Goal: Navigation & Orientation: Find specific page/section

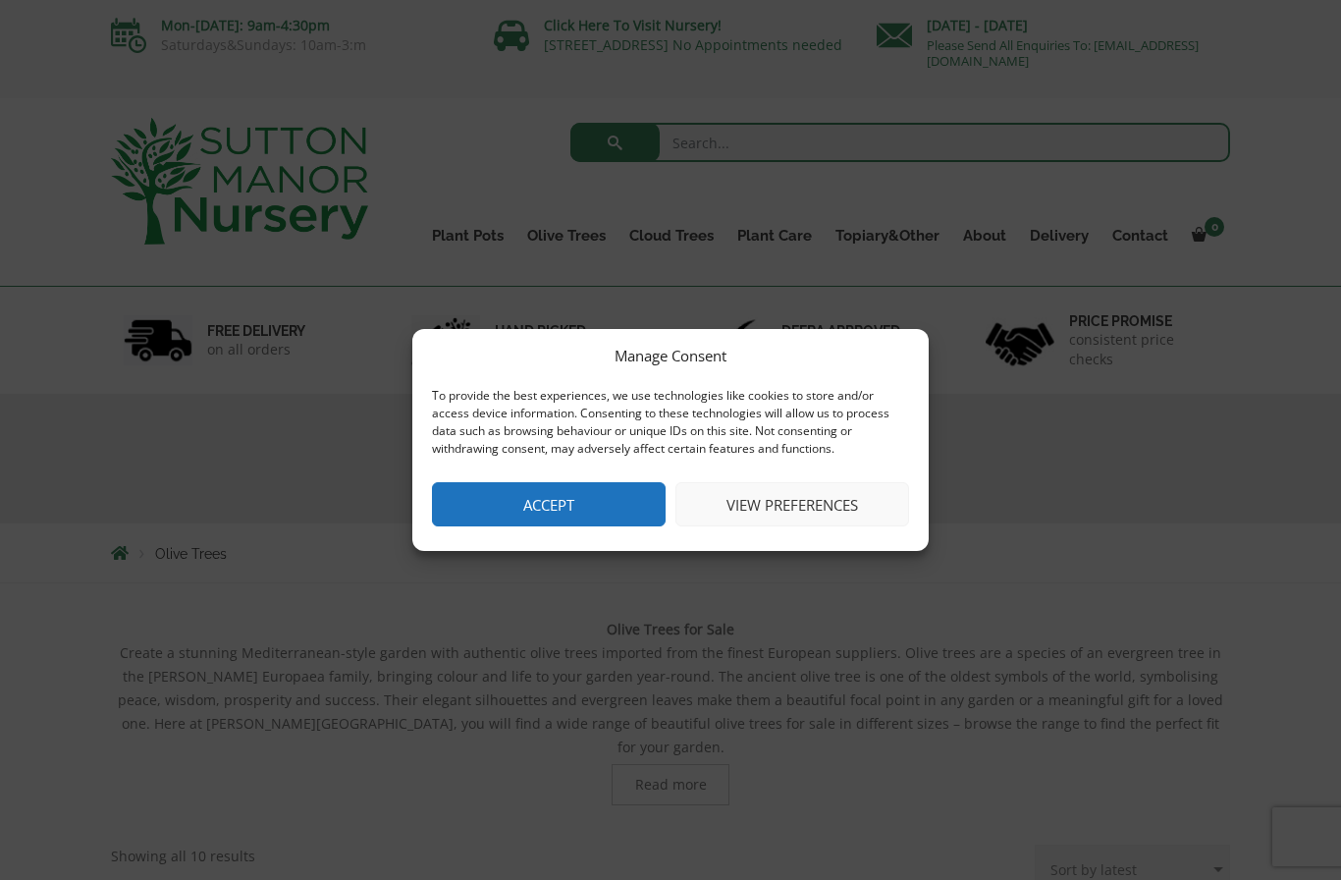
click at [587, 500] on button "Accept" at bounding box center [549, 504] width 234 height 44
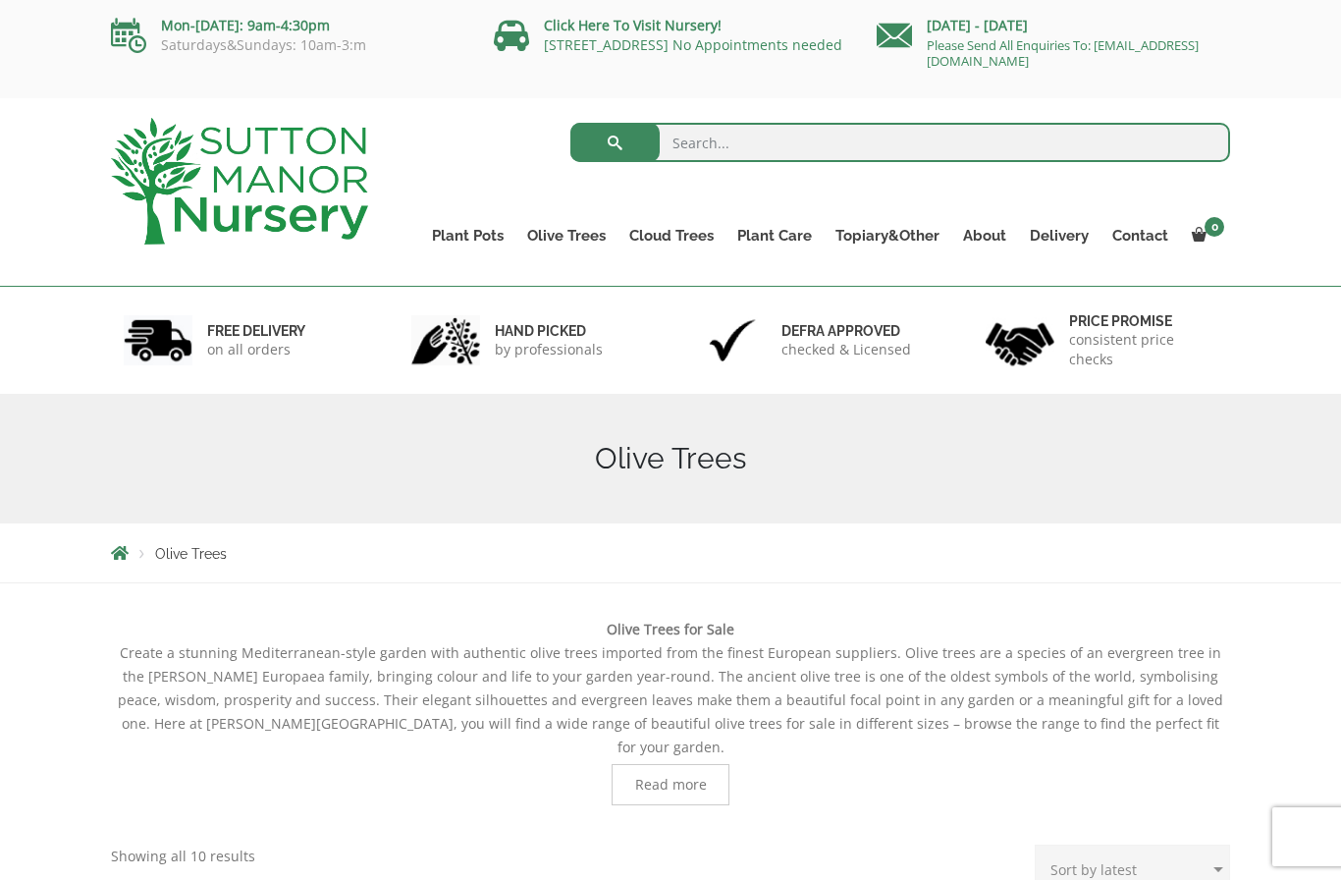
click at [0, 0] on link "Gnarled Olive Trees" at bounding box center [0, 0] width 0 height 0
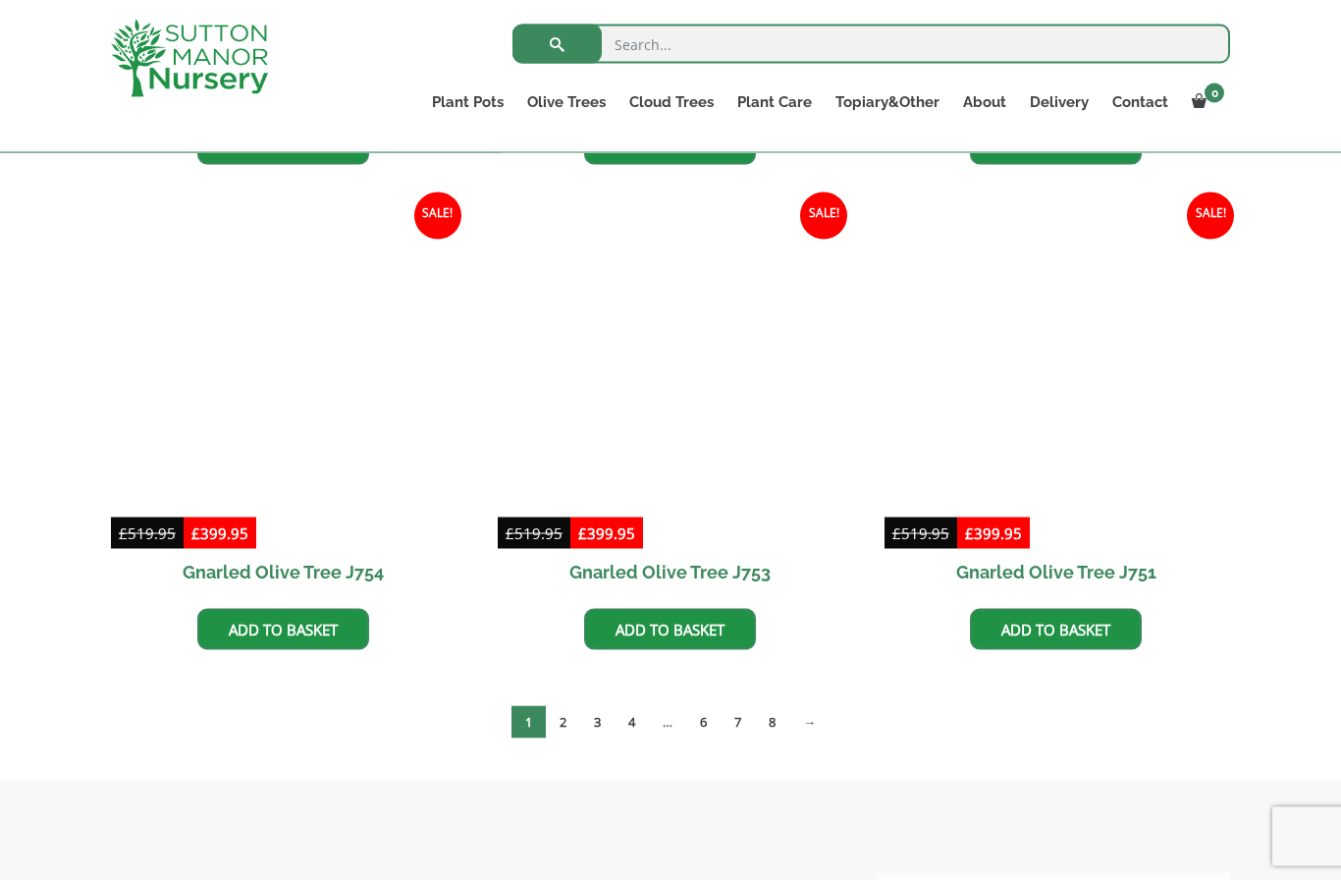
scroll to position [1938, 0]
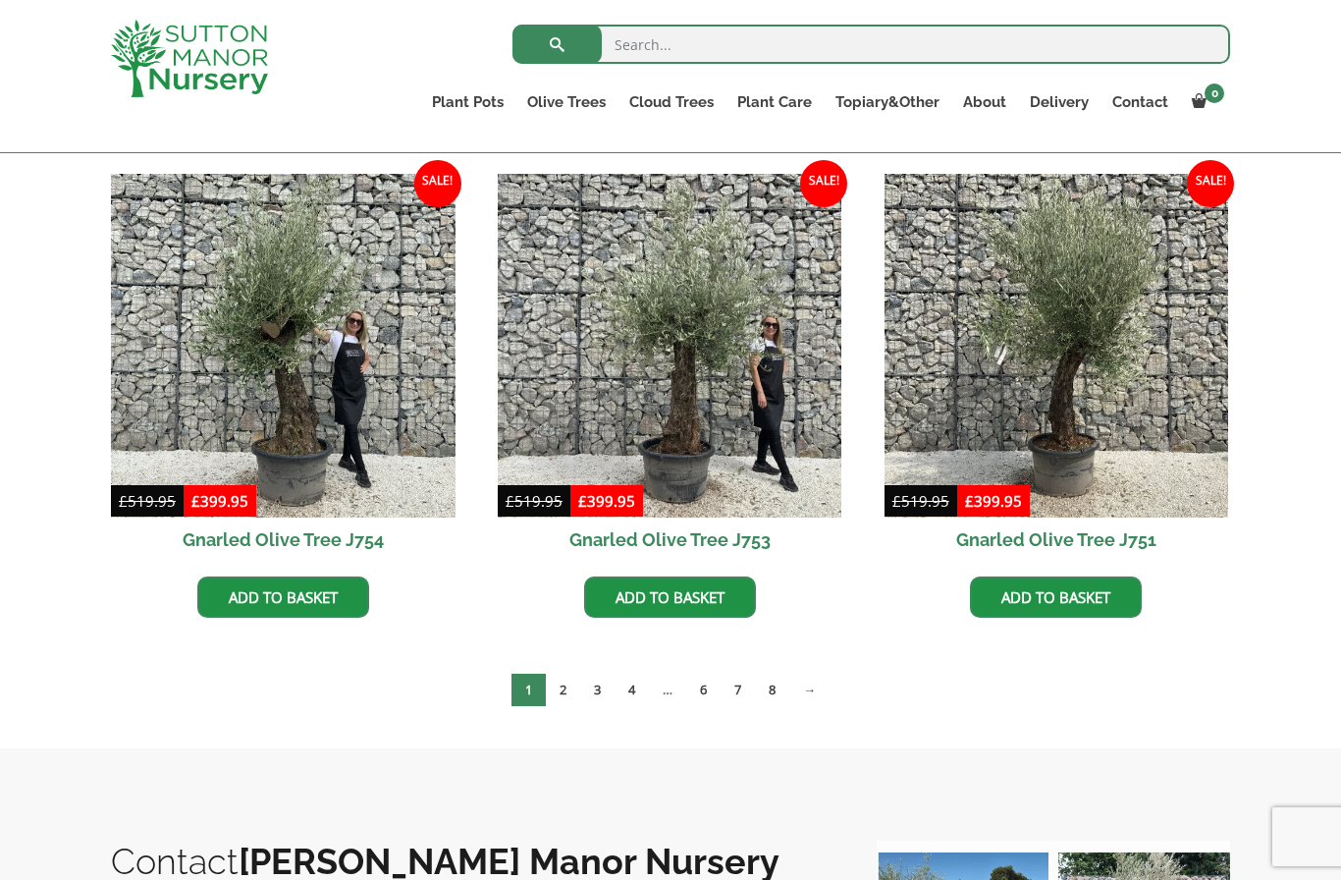
click at [570, 690] on link "2" at bounding box center [563, 690] width 34 height 32
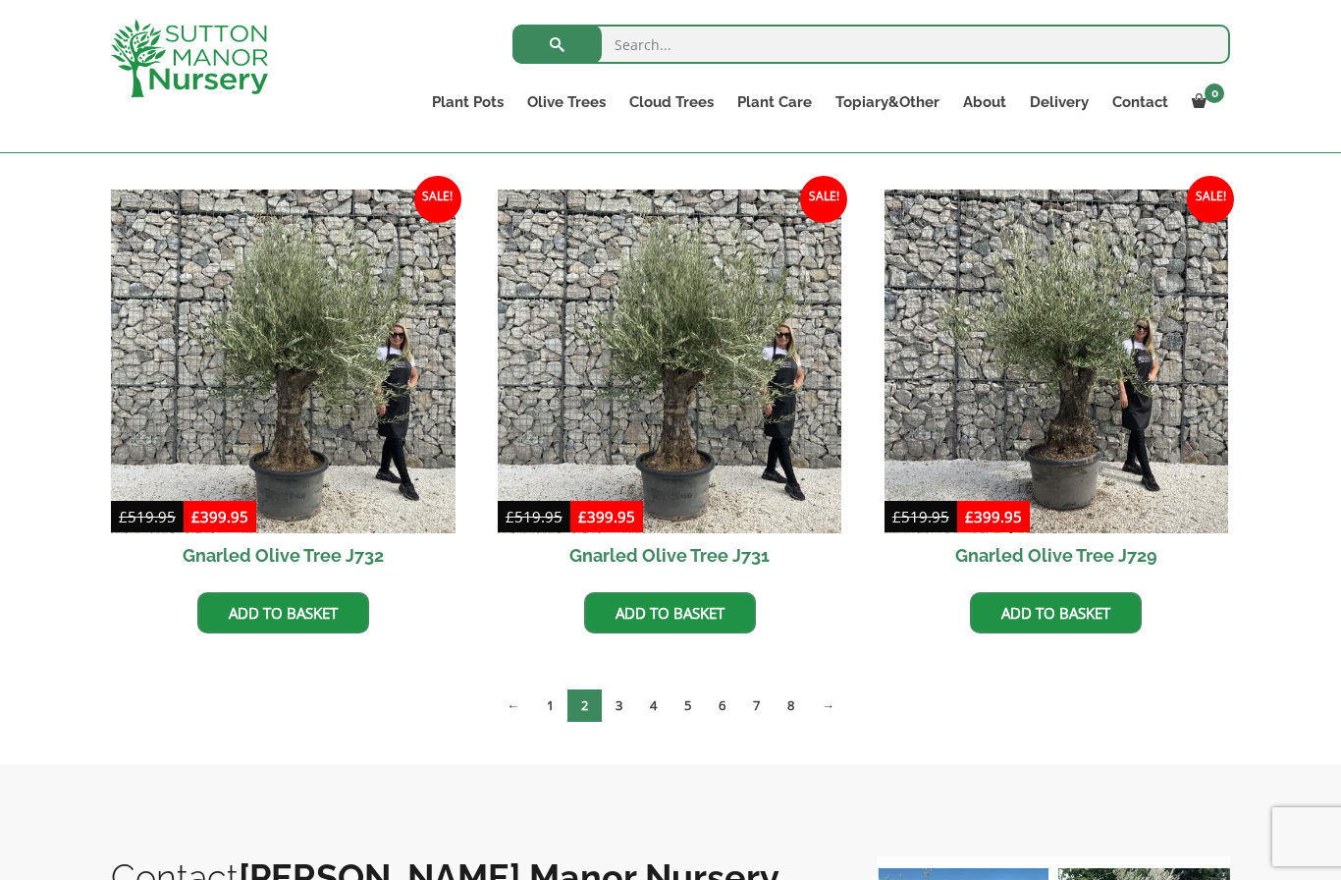
scroll to position [2430, 0]
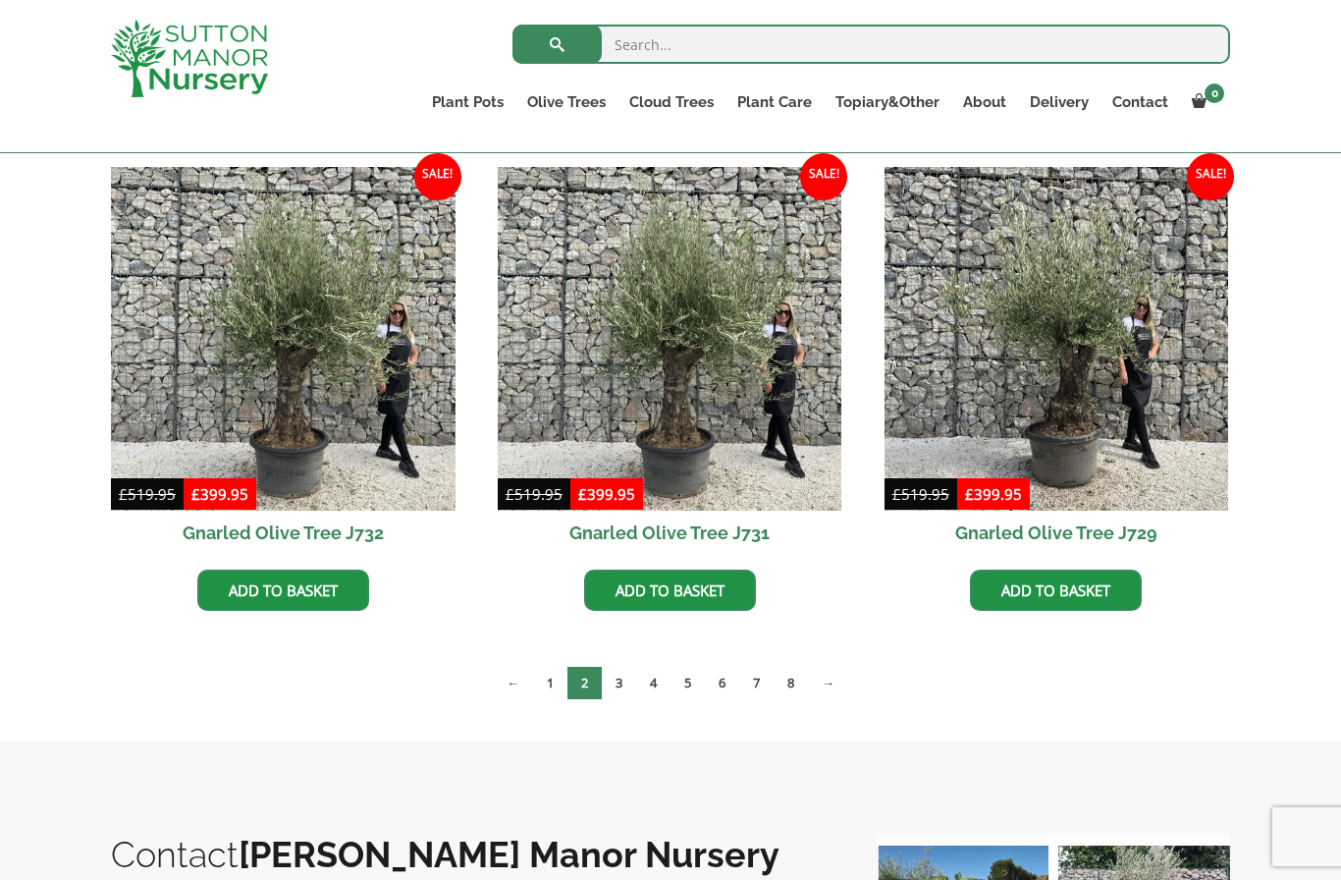
click at [623, 671] on link "3" at bounding box center [619, 683] width 34 height 32
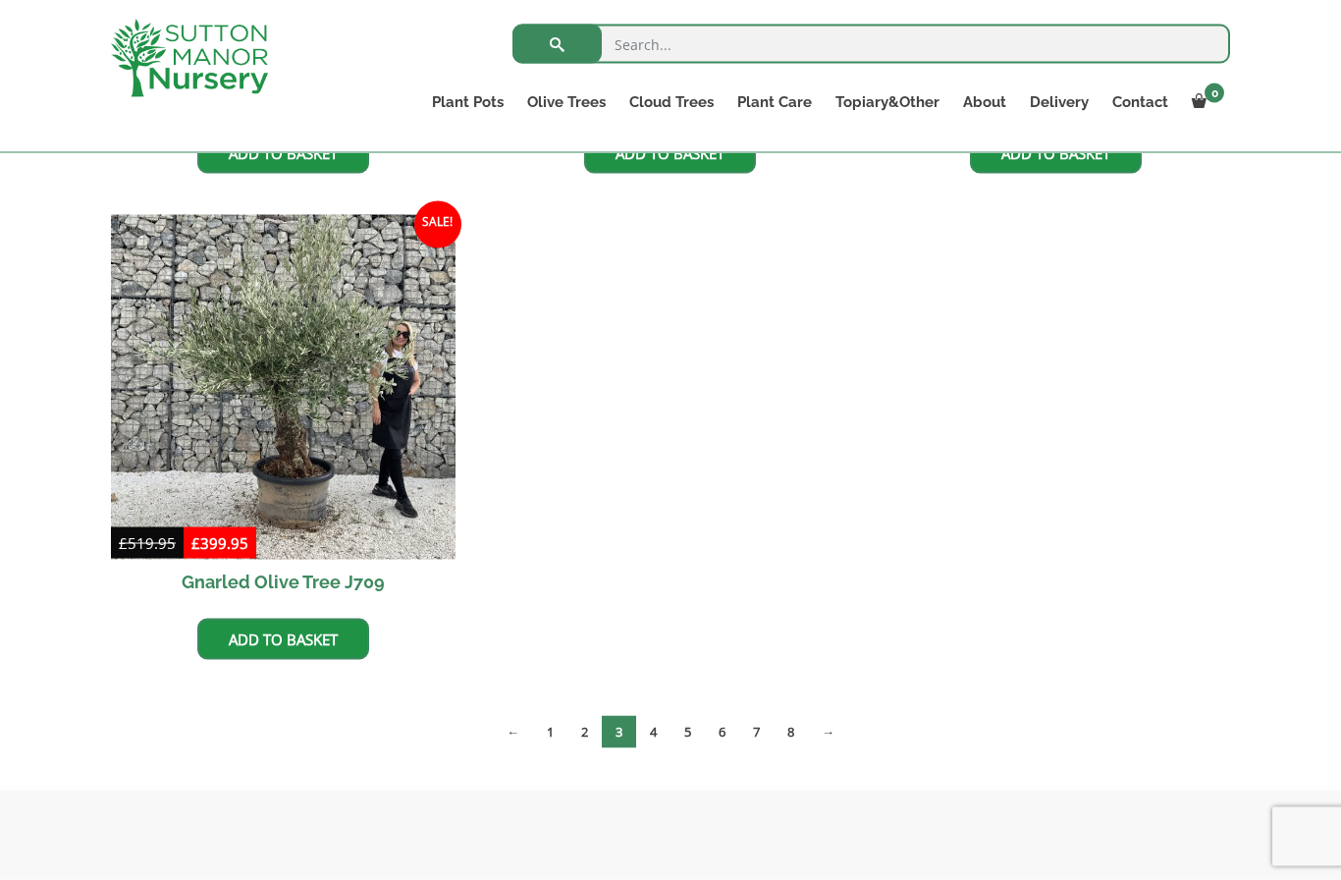
scroll to position [2868, 0]
click at [660, 725] on link "4" at bounding box center [653, 731] width 34 height 32
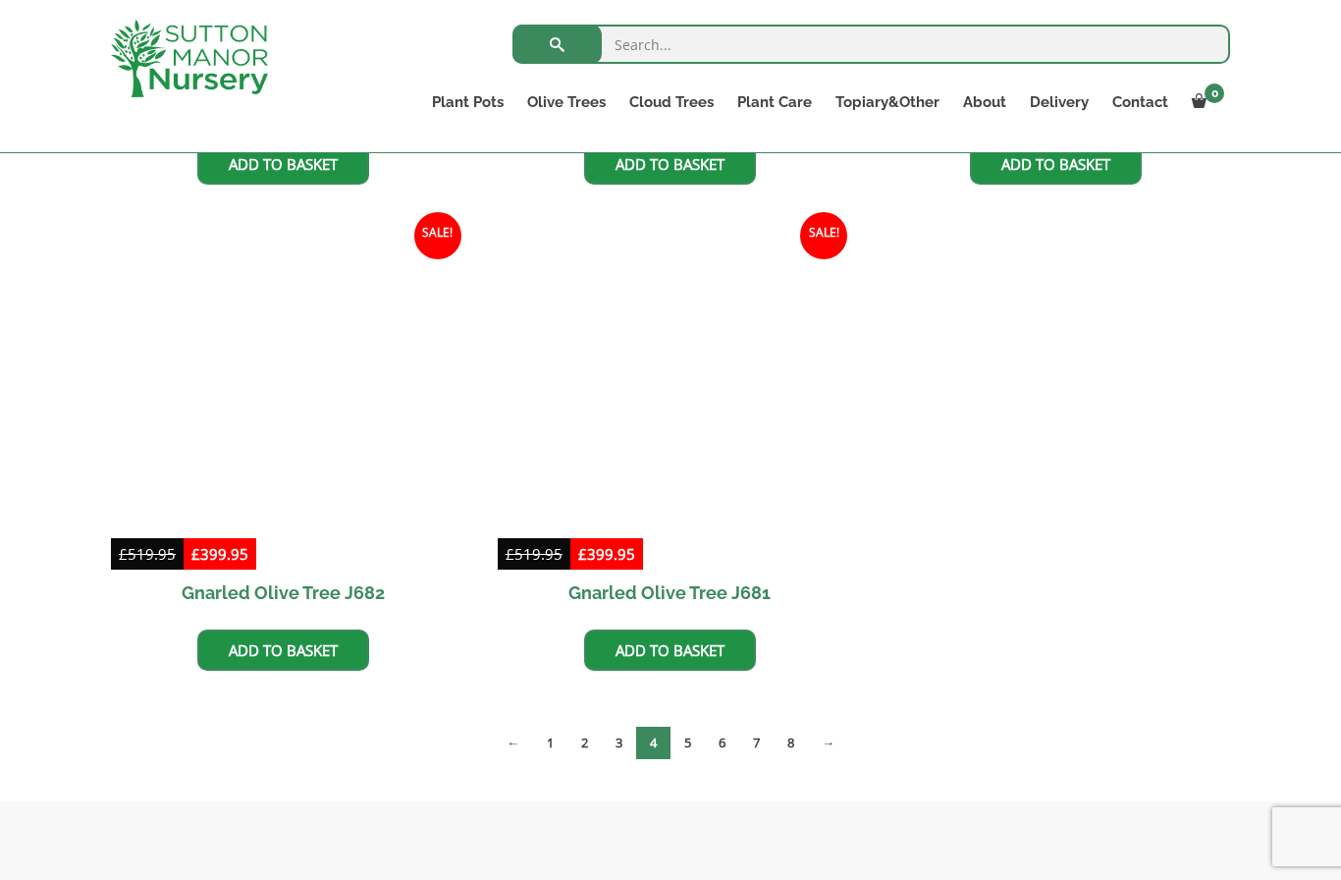
scroll to position [2909, 0]
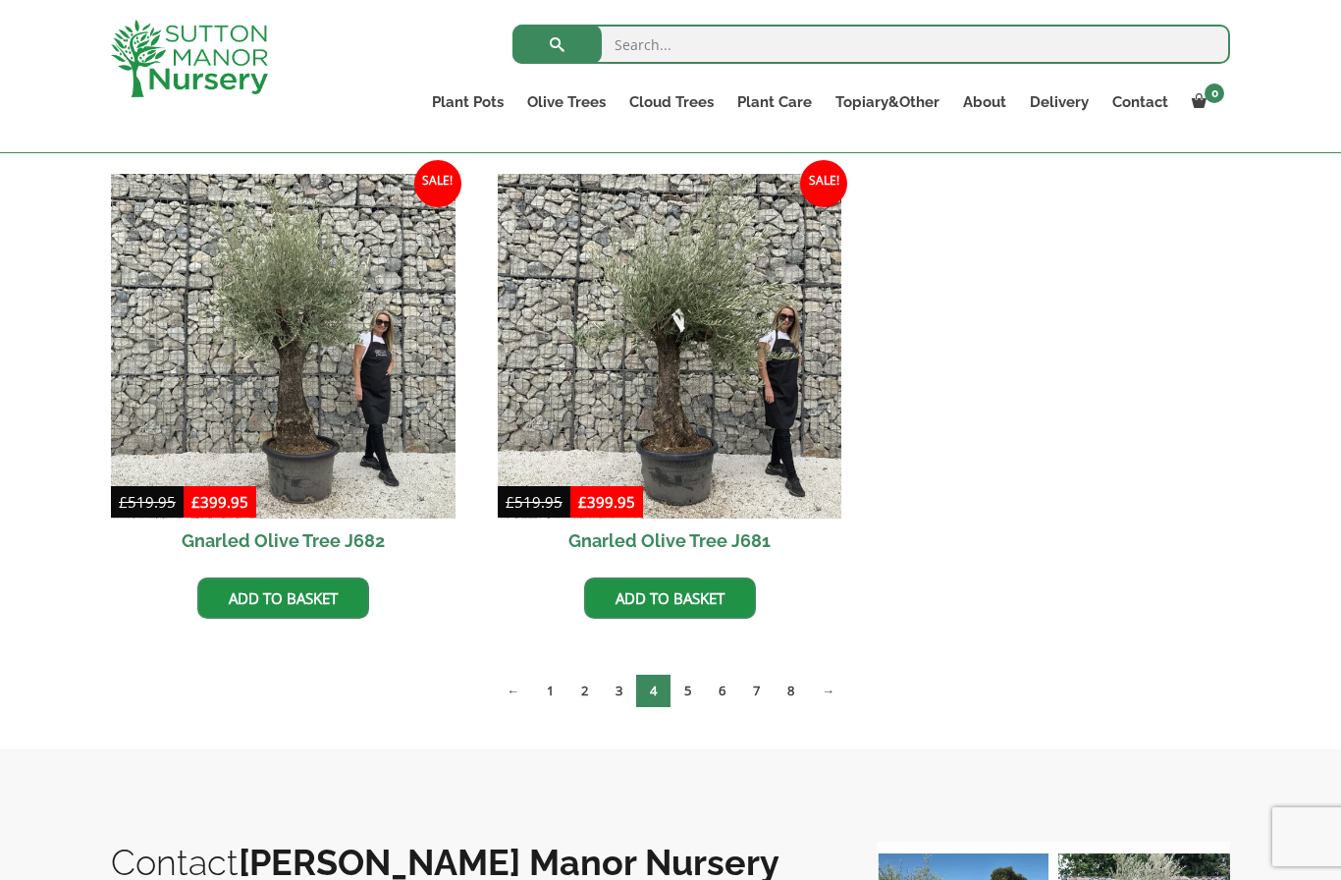
click at [693, 690] on link "5" at bounding box center [688, 691] width 34 height 32
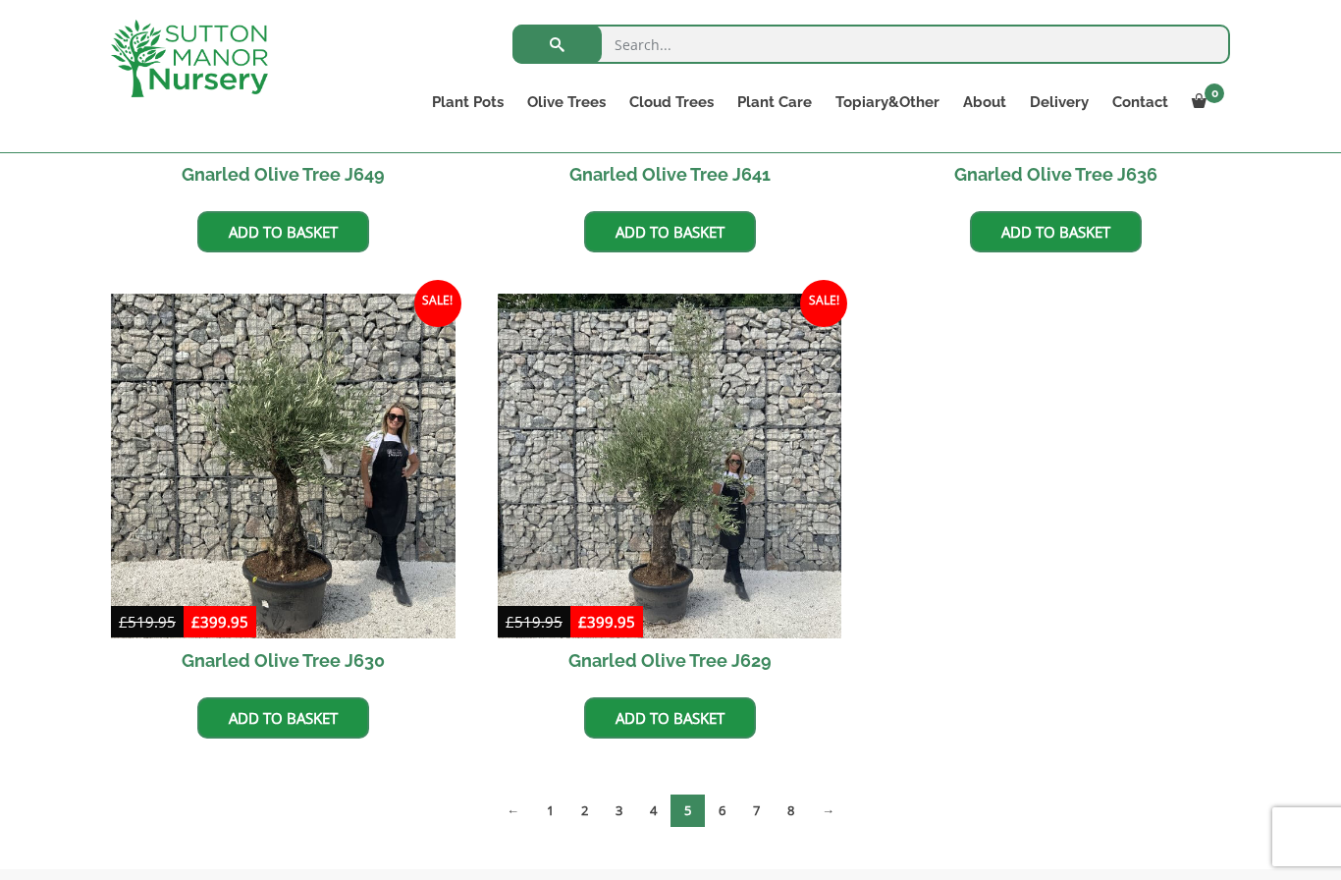
scroll to position [2821, 0]
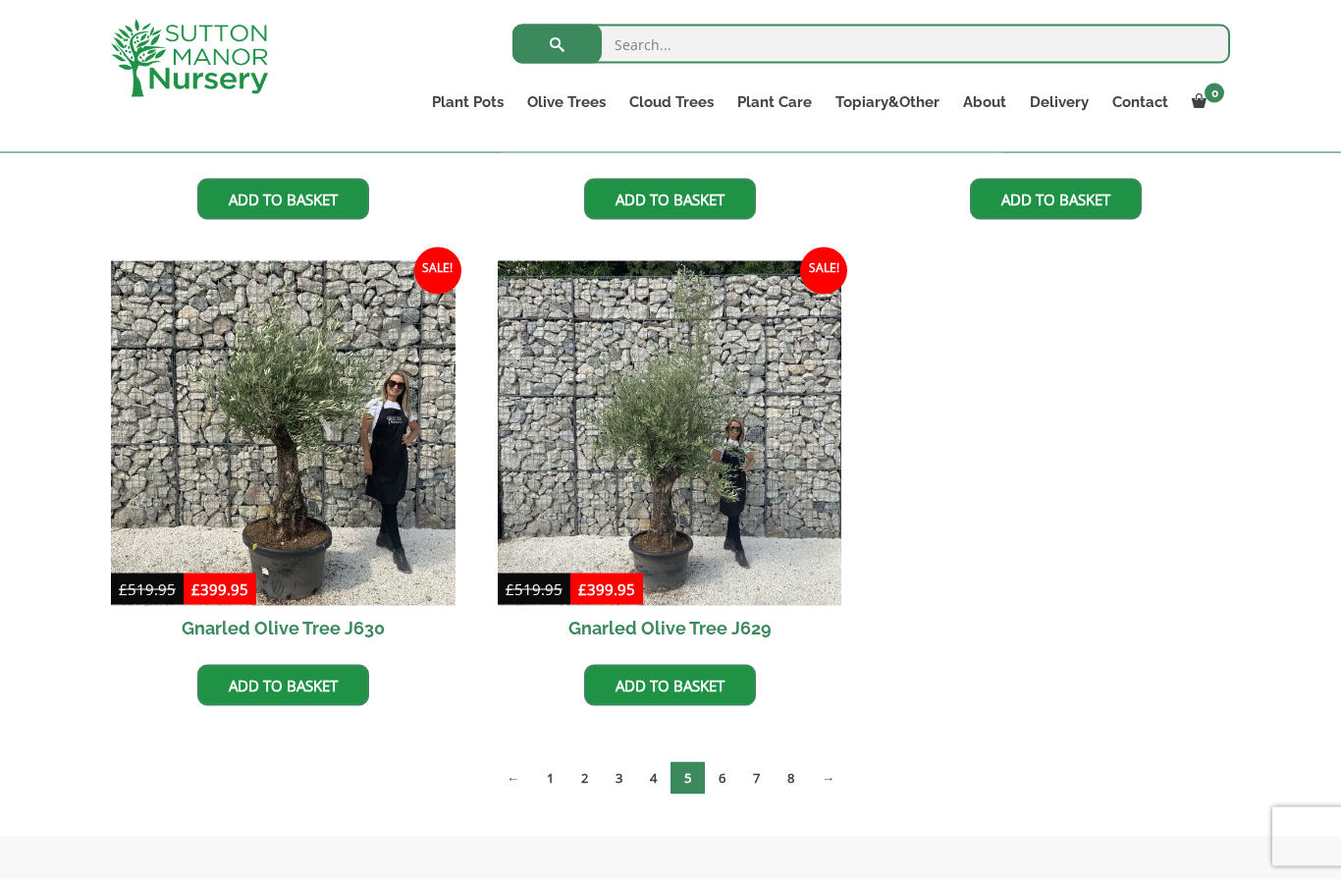
click at [733, 780] on link "6" at bounding box center [722, 778] width 34 height 32
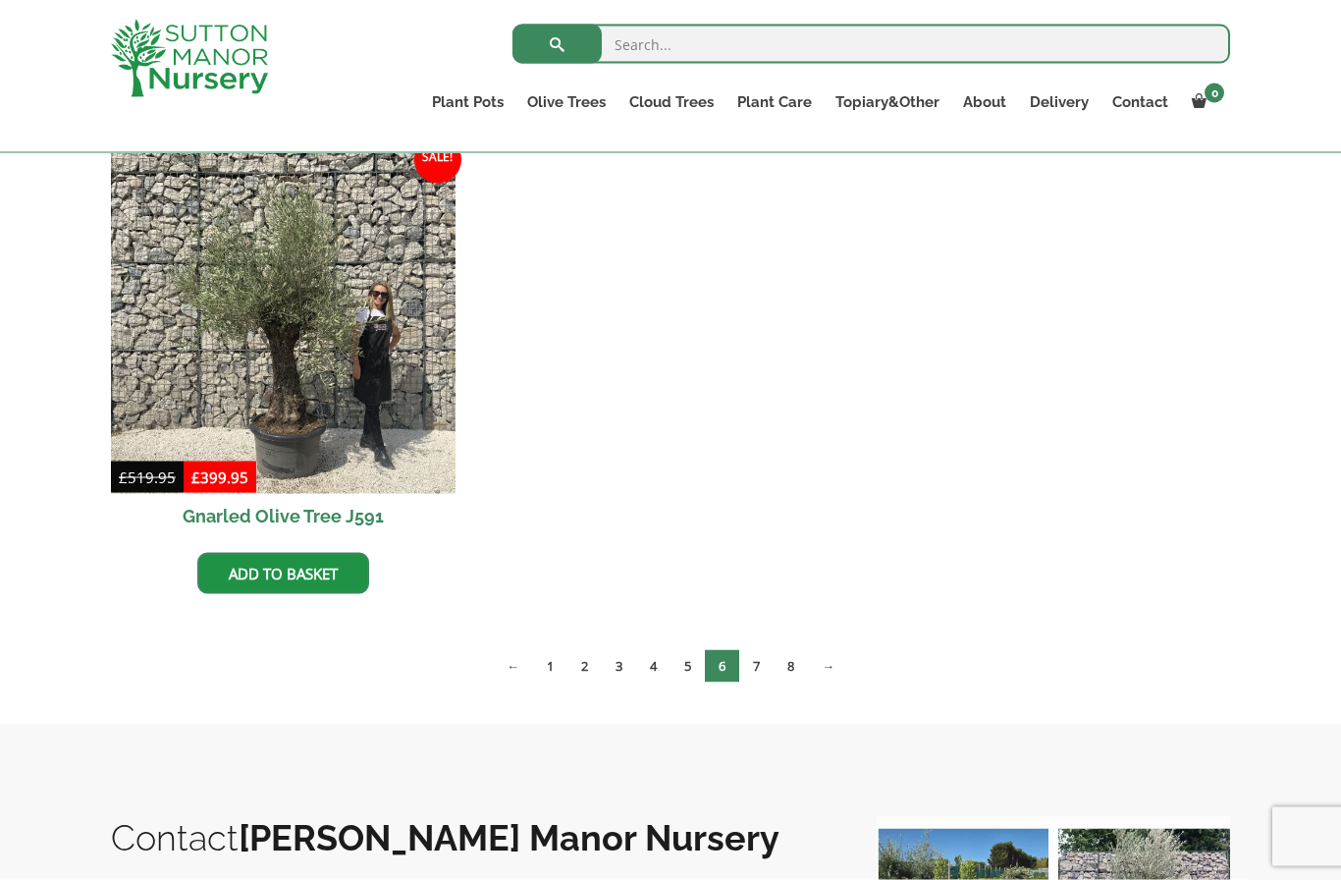
scroll to position [3419, 0]
click at [765, 660] on link "7" at bounding box center [756, 665] width 34 height 32
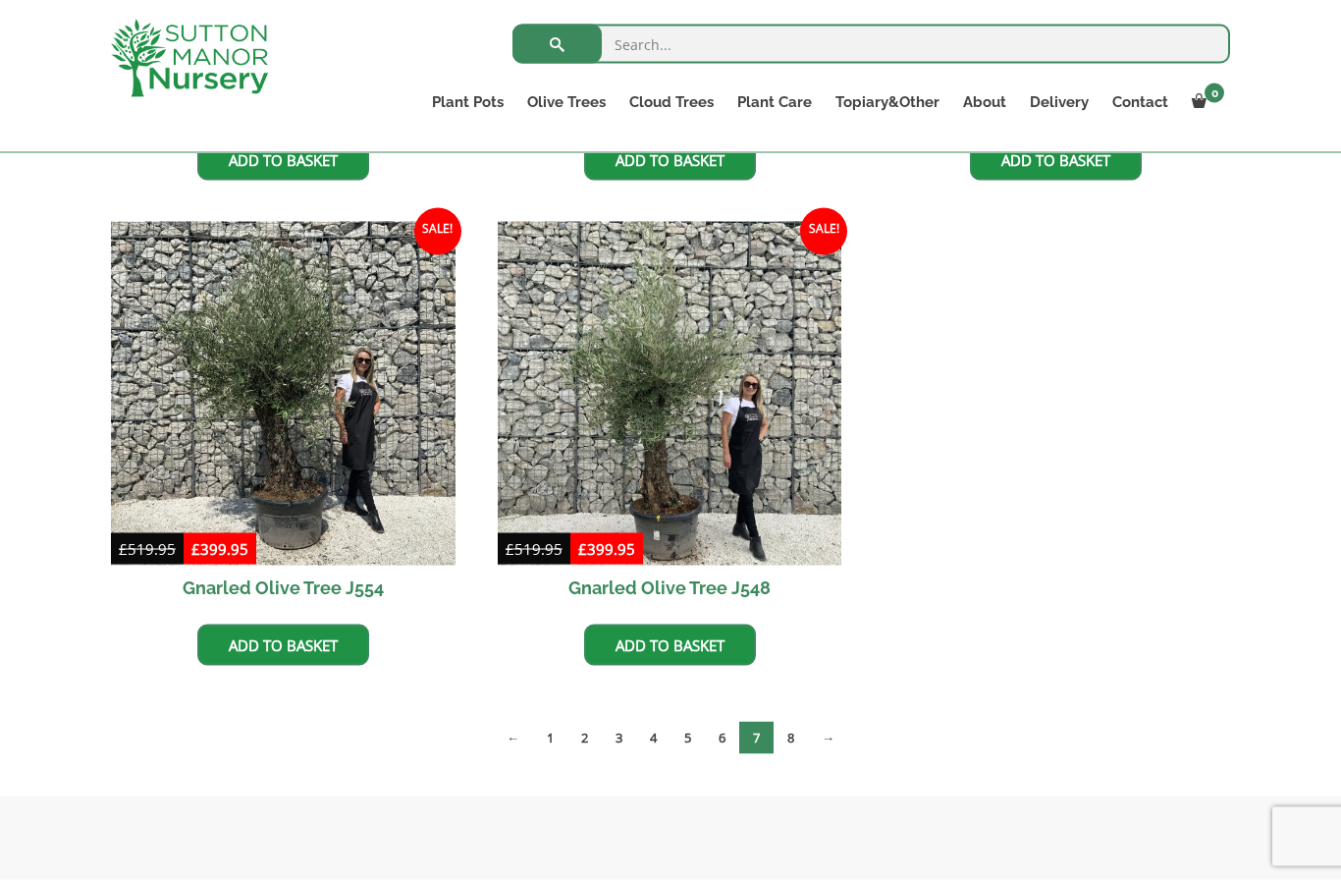
scroll to position [3348, 0]
click at [797, 731] on link "8" at bounding box center [791, 737] width 34 height 32
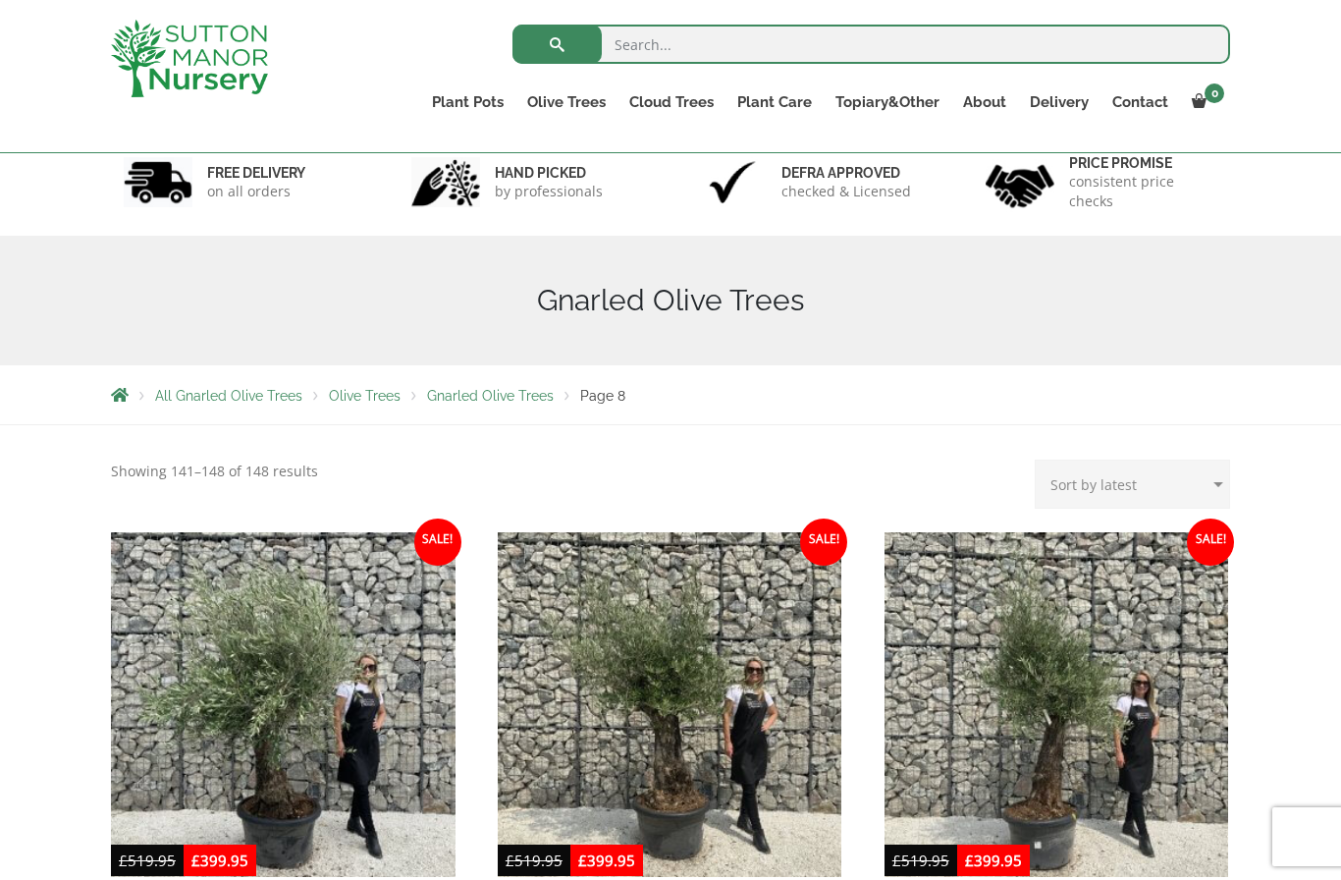
scroll to position [122, 0]
click at [688, 88] on link "Cloud Trees" at bounding box center [672, 101] width 108 height 27
click at [0, 0] on link "Gnarled Multi Stem Olives" at bounding box center [0, 0] width 0 height 0
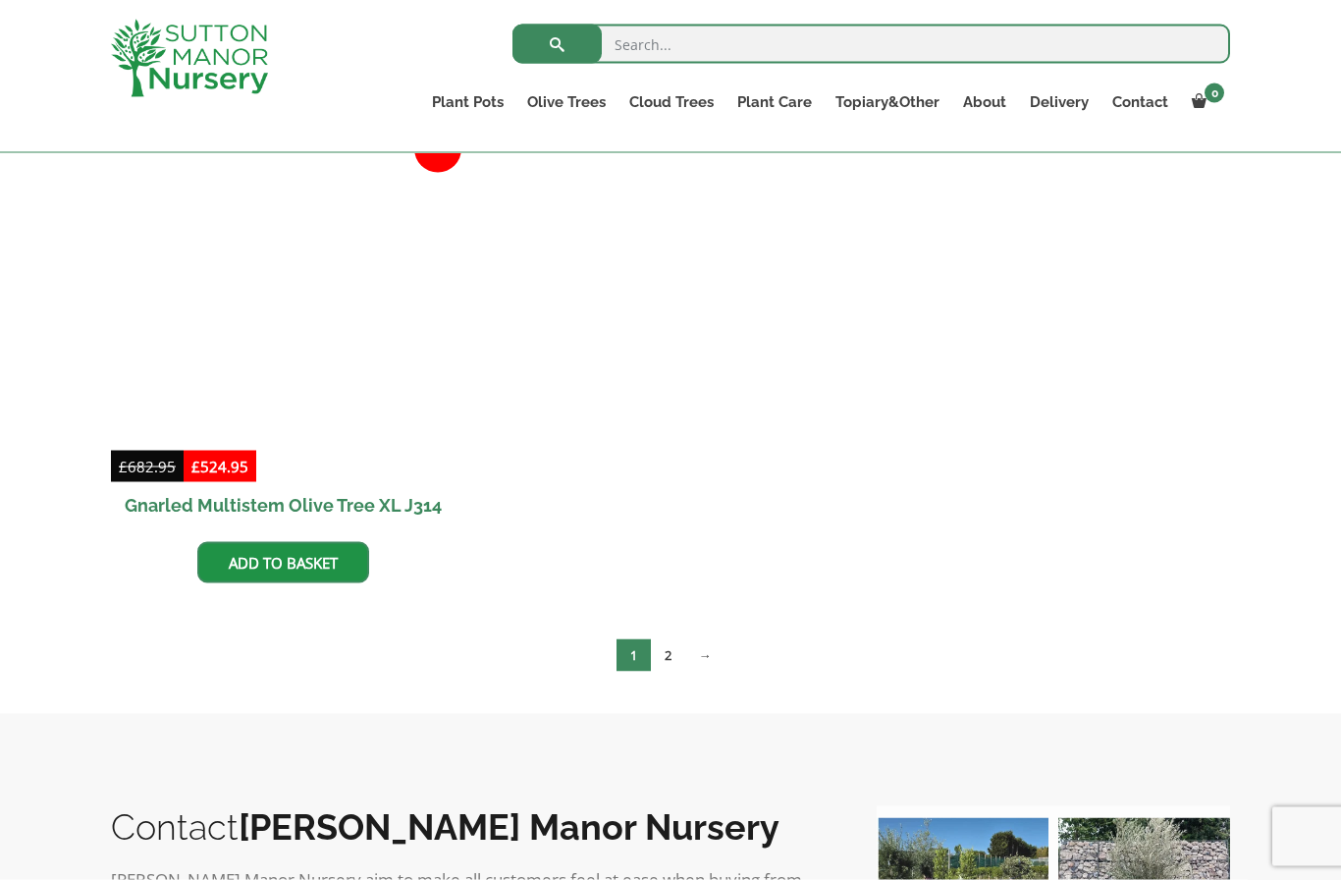
scroll to position [3859, 0]
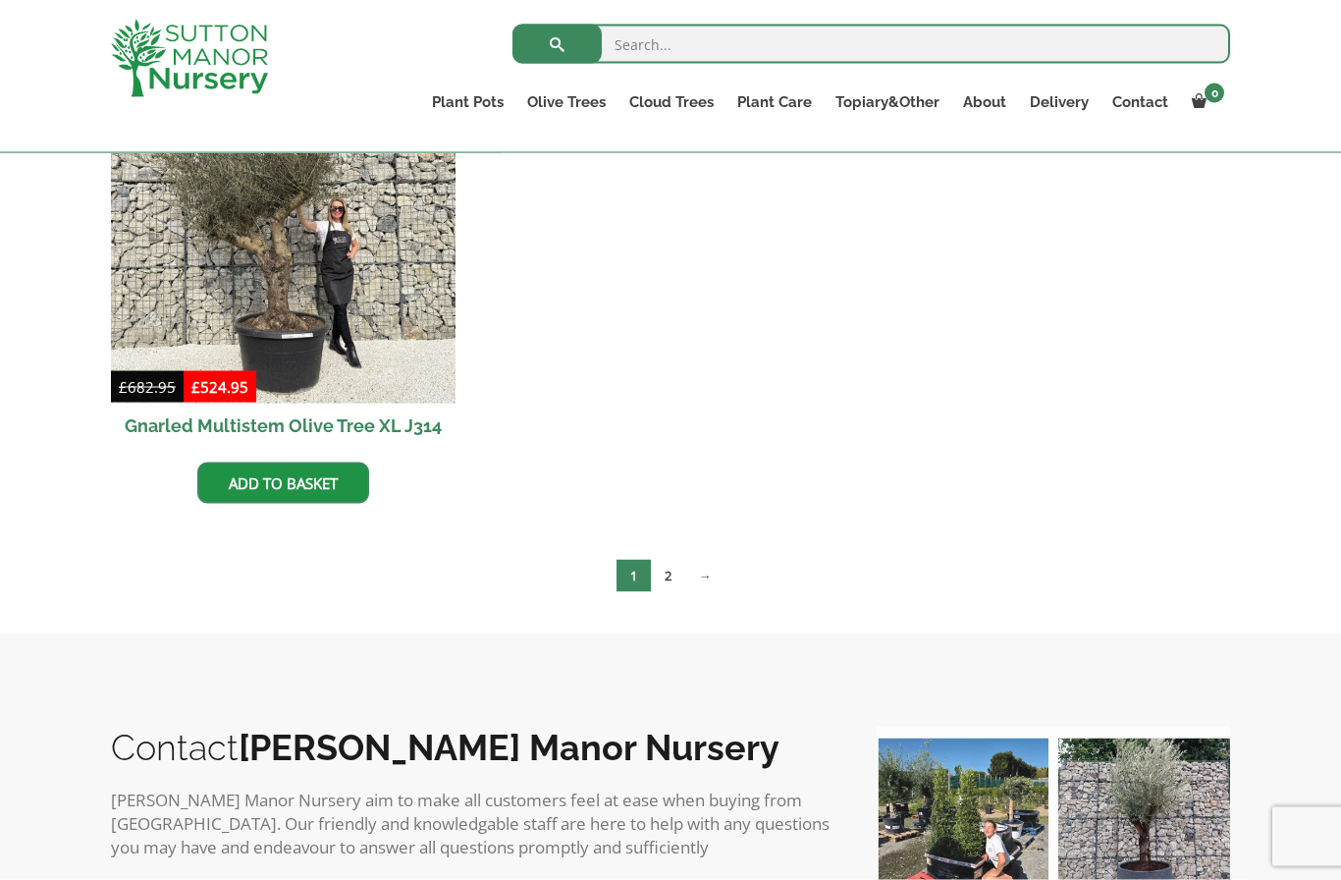
click at [679, 574] on link "2" at bounding box center [668, 576] width 34 height 32
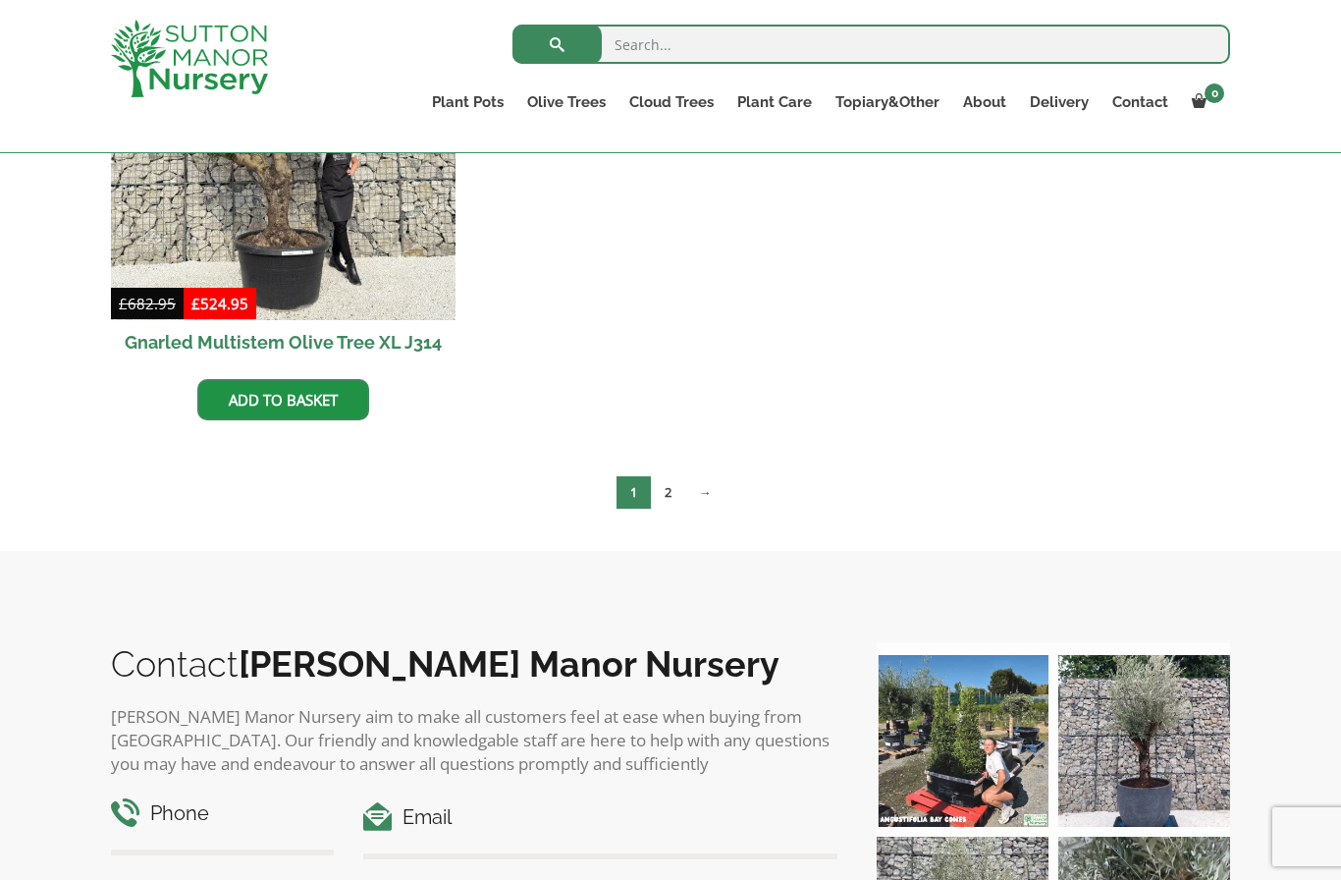
scroll to position [3942, 0]
